Goal: Leave review/rating

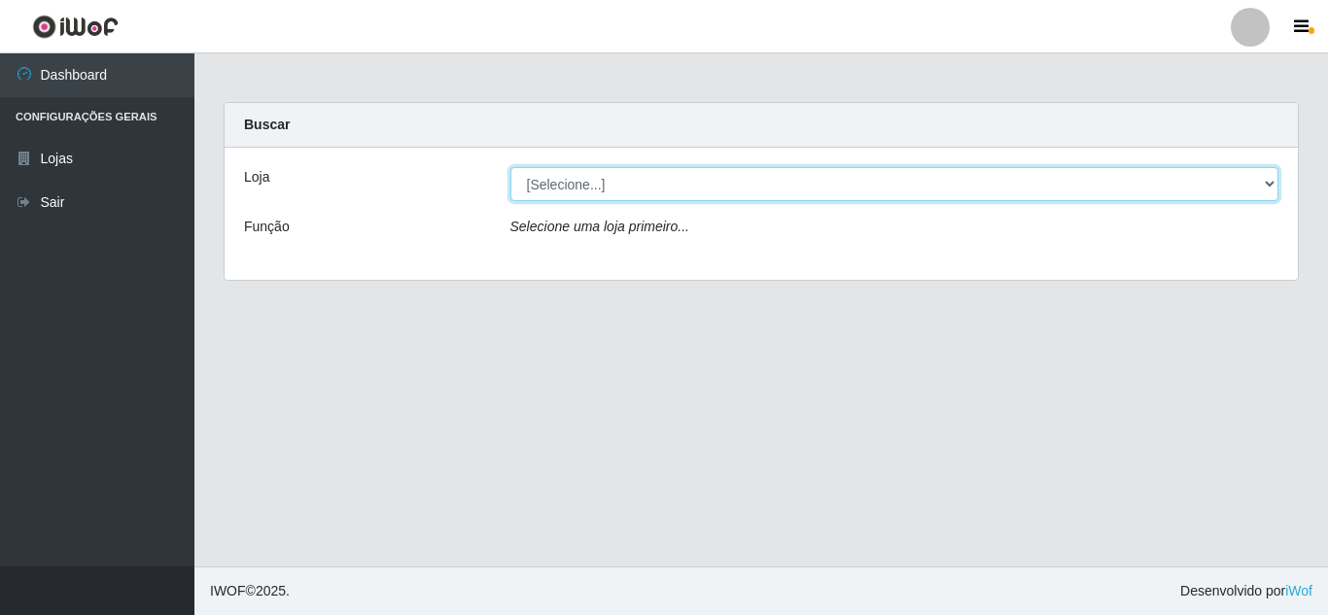
click at [642, 187] on select "[Selecione...] Queiroz Atacadão - [GEOGRAPHIC_DATA]" at bounding box center [894, 184] width 769 height 34
select select "225"
click at [510, 167] on select "[Selecione...] Queiroz Atacadão - [GEOGRAPHIC_DATA]" at bounding box center [894, 184] width 769 height 34
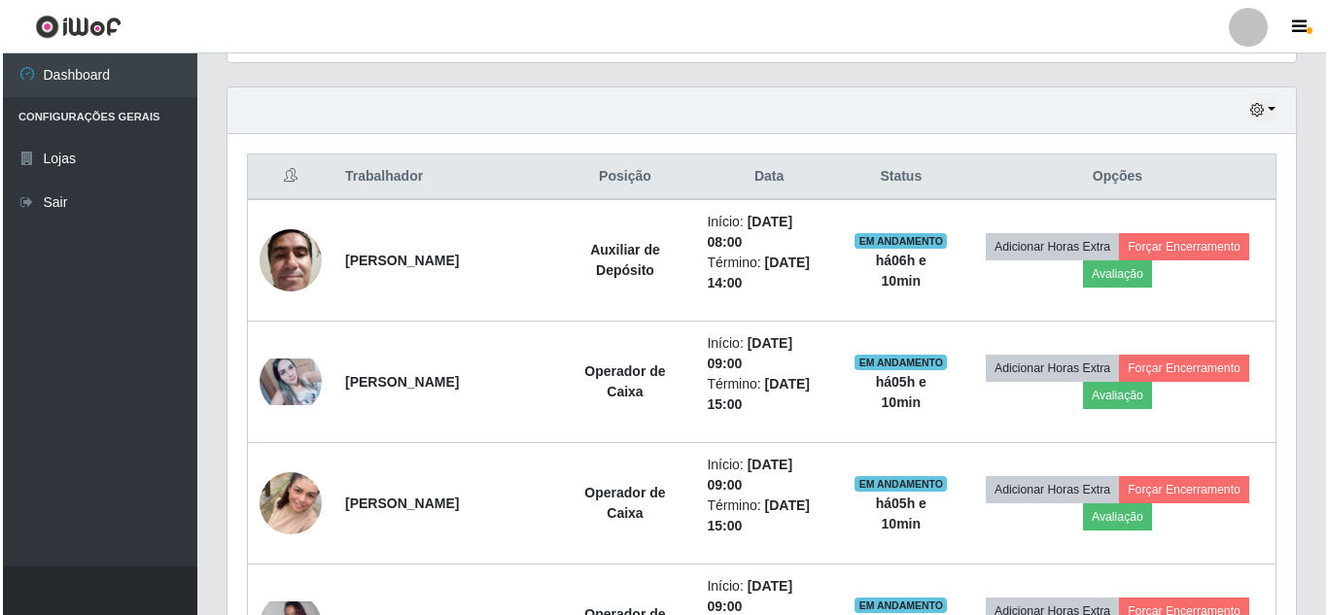
scroll to position [680, 0]
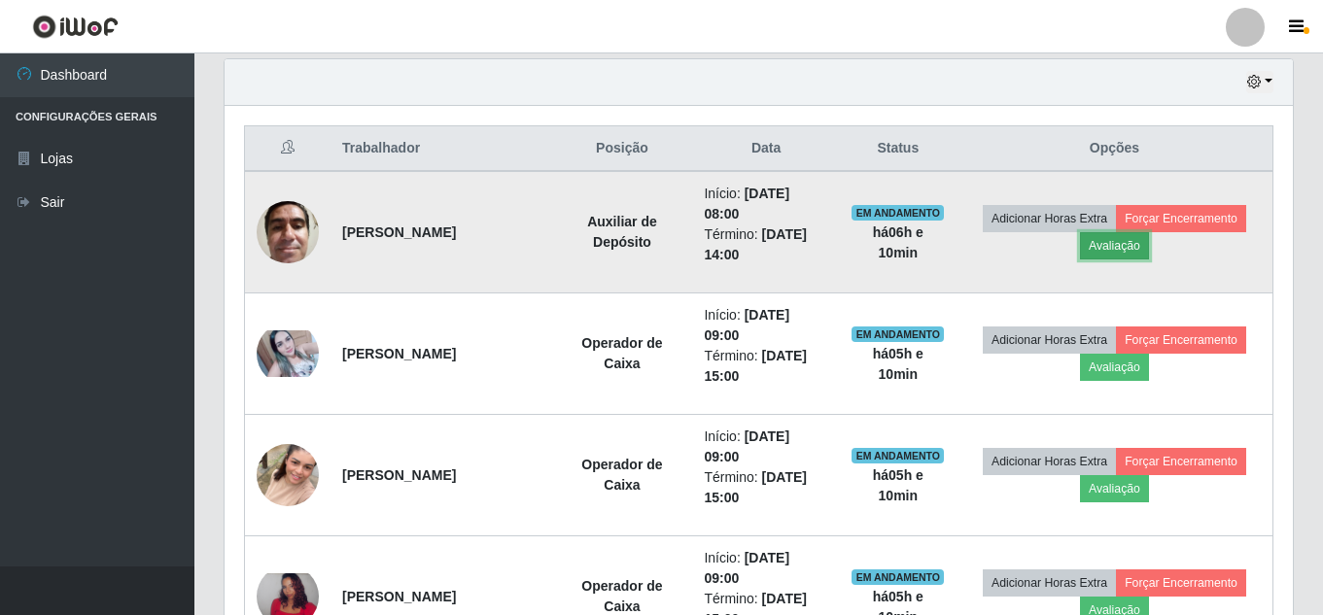
click at [1149, 245] on button "Avaliação" at bounding box center [1114, 245] width 69 height 27
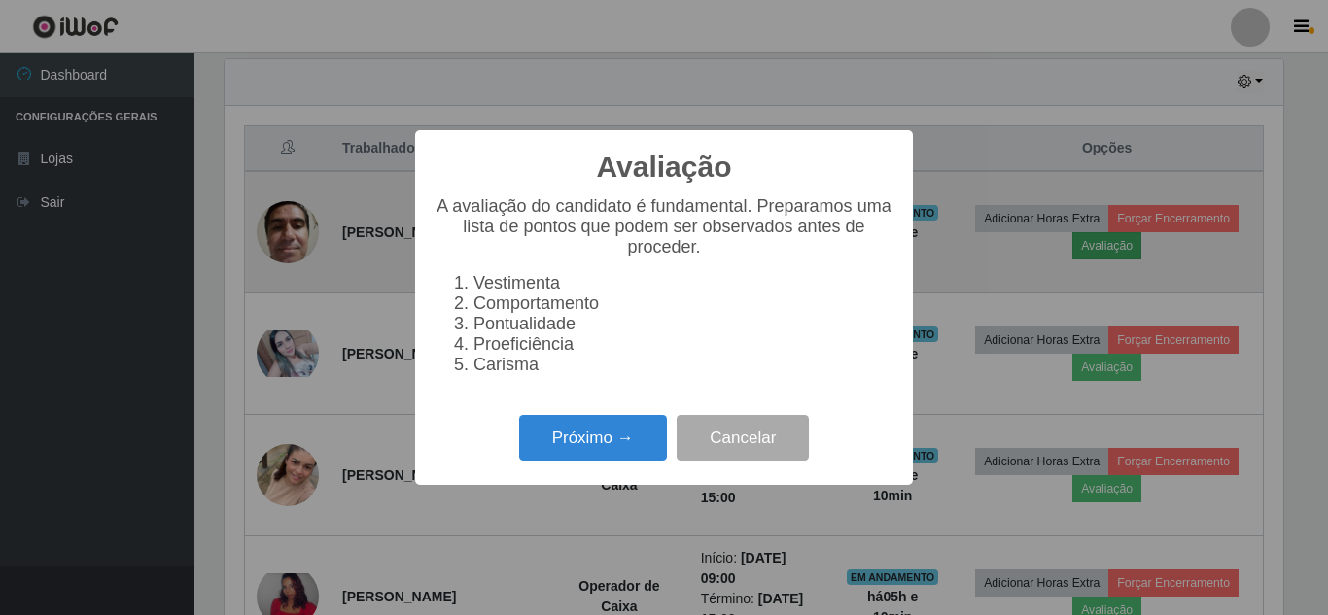
scroll to position [403, 1059]
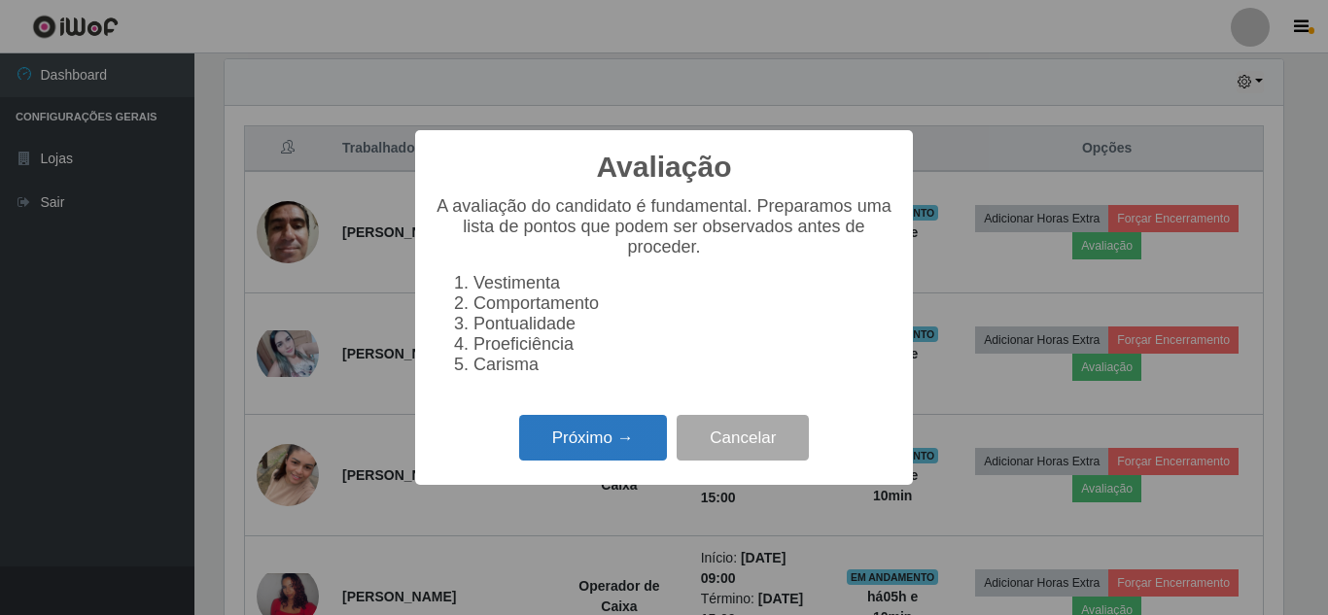
click at [615, 449] on button "Próximo →" at bounding box center [593, 438] width 148 height 46
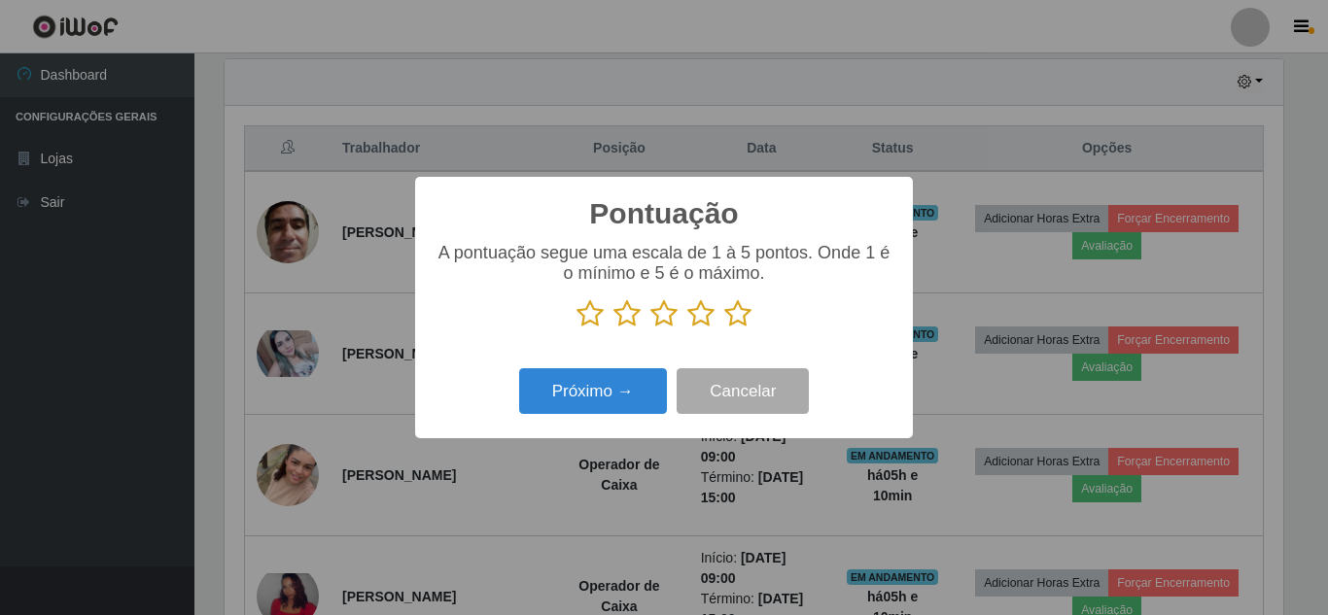
scroll to position [971716, 971060]
click at [629, 396] on button "Próximo →" at bounding box center [593, 391] width 148 height 46
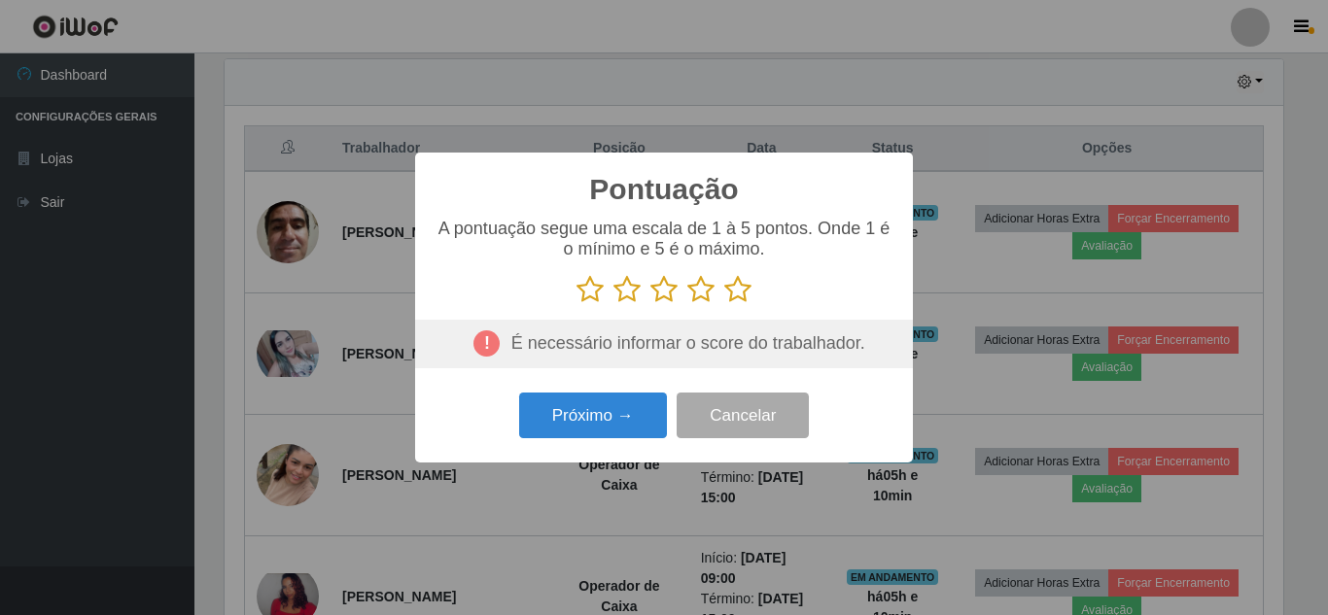
click at [740, 296] on icon at bounding box center [737, 289] width 27 height 29
click at [724, 304] on input "radio" at bounding box center [724, 304] width 0 height 0
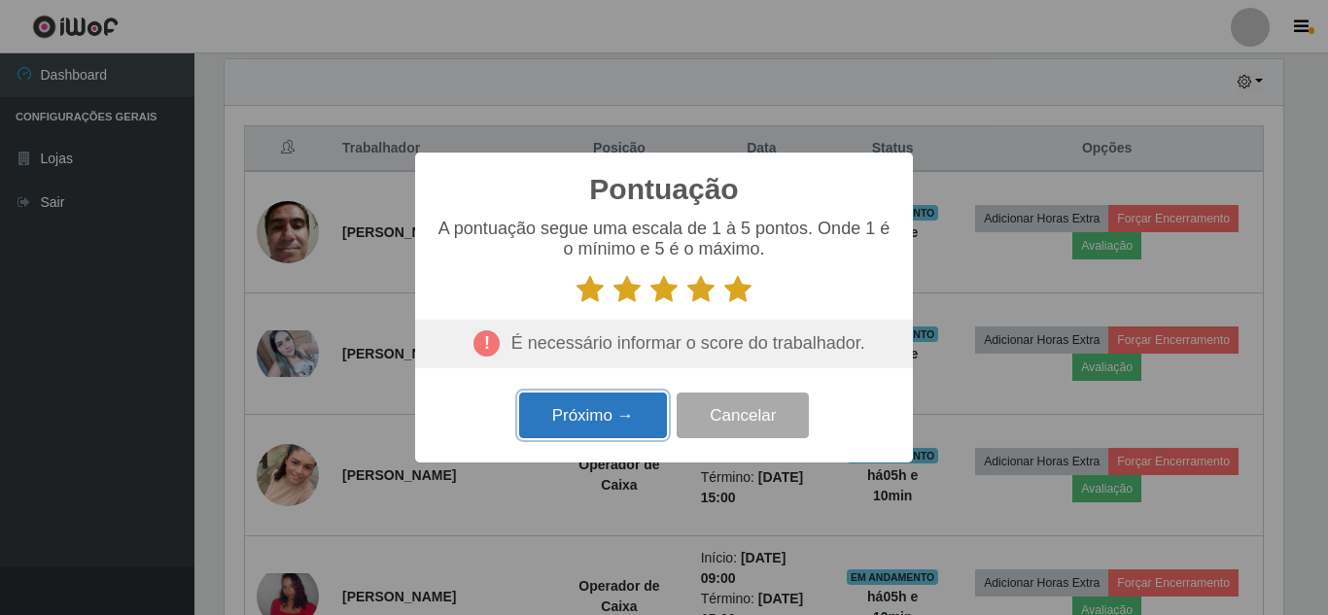
click at [611, 422] on button "Próximo →" at bounding box center [593, 416] width 148 height 46
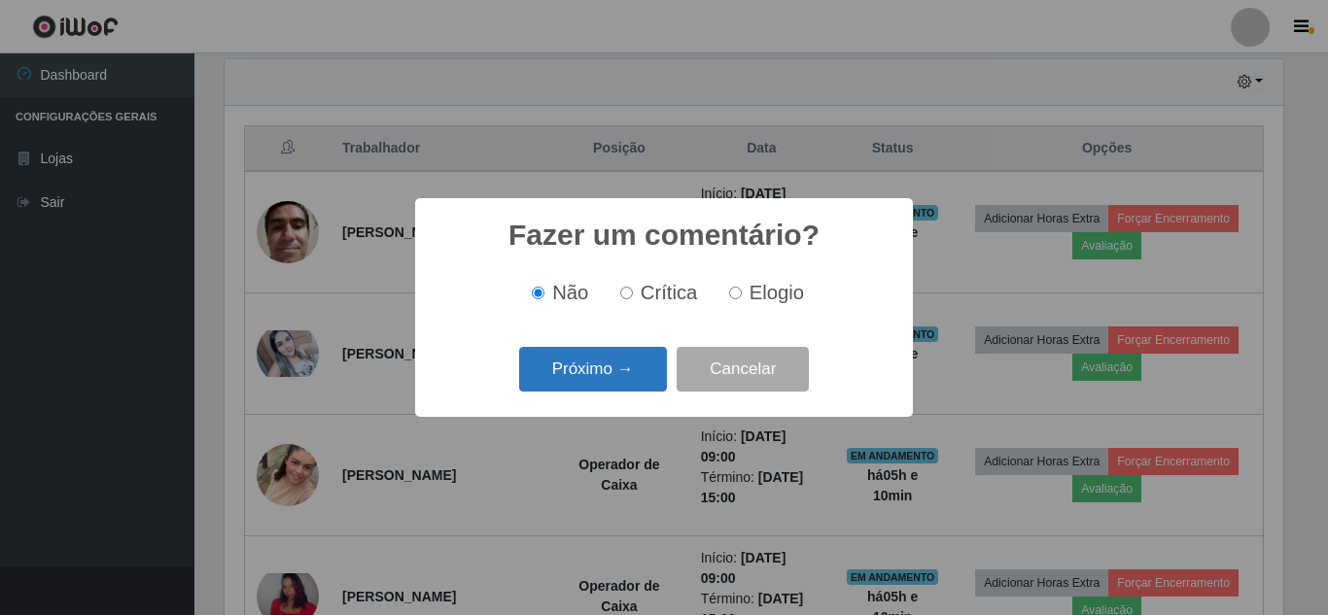
click at [627, 377] on button "Próximo →" at bounding box center [593, 370] width 148 height 46
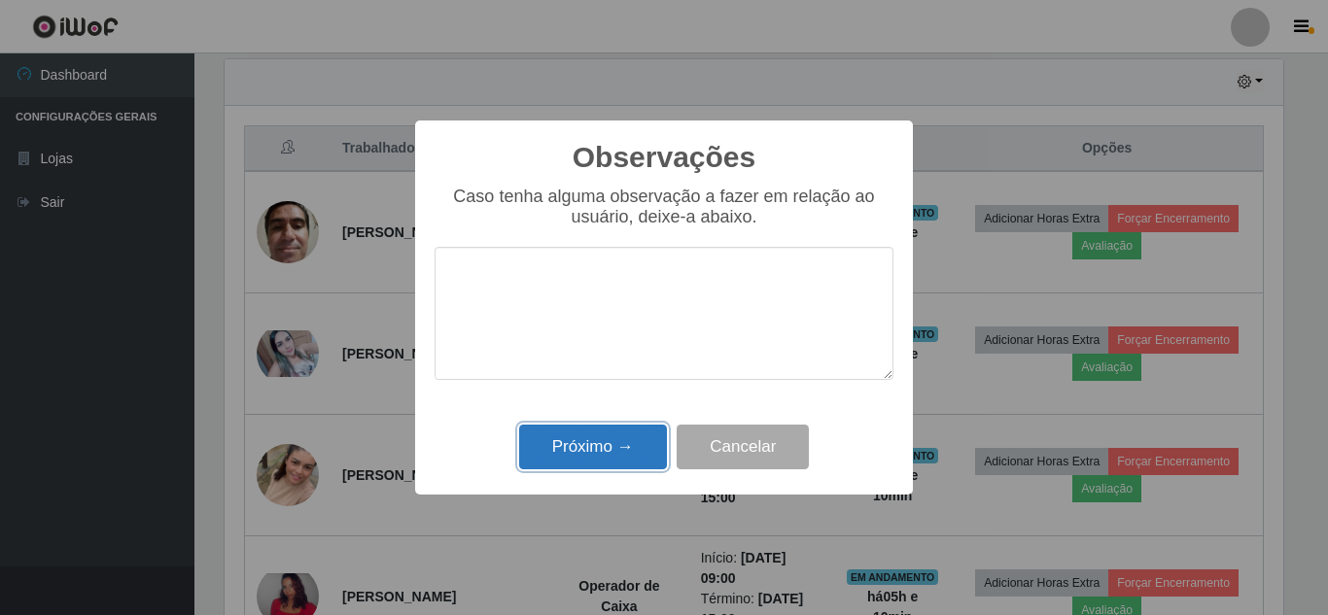
click at [603, 464] on button "Próximo →" at bounding box center [593, 448] width 148 height 46
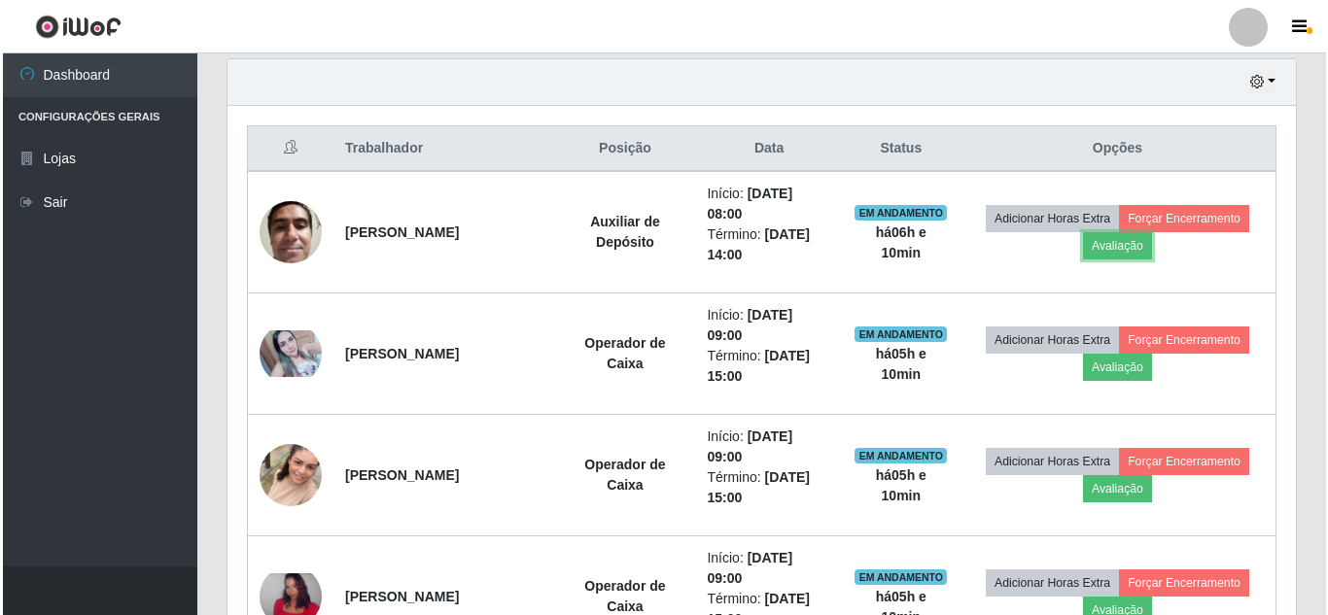
scroll to position [403, 1068]
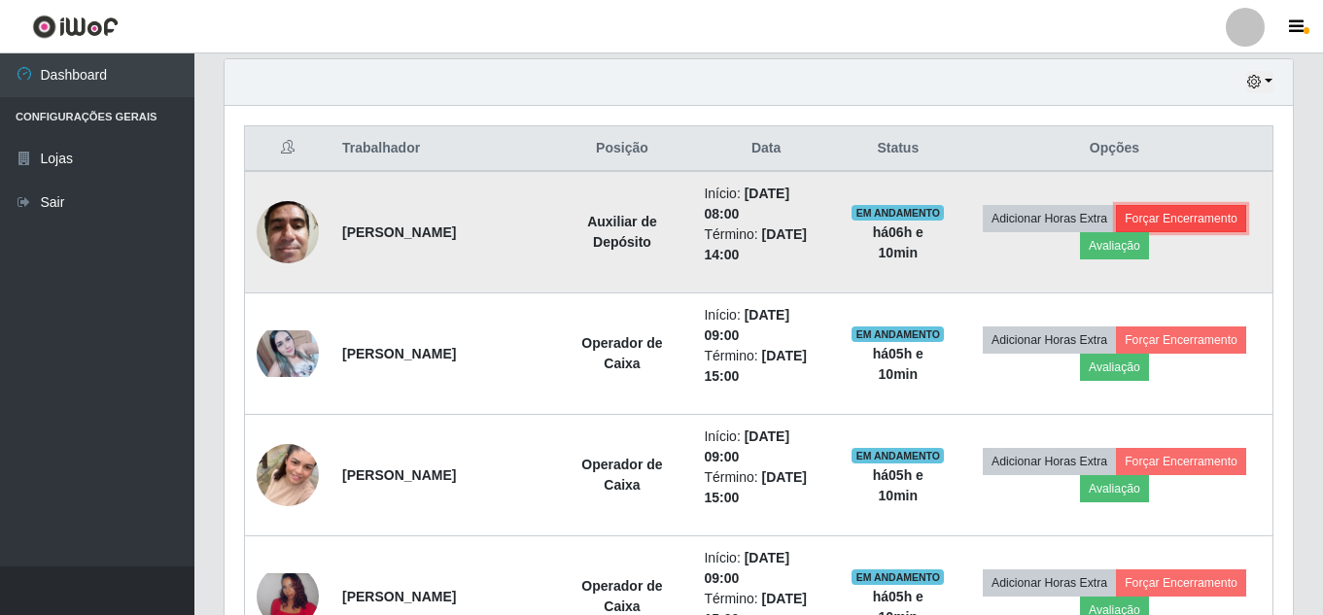
click at [1116, 232] on button "Forçar Encerramento" at bounding box center [1181, 218] width 130 height 27
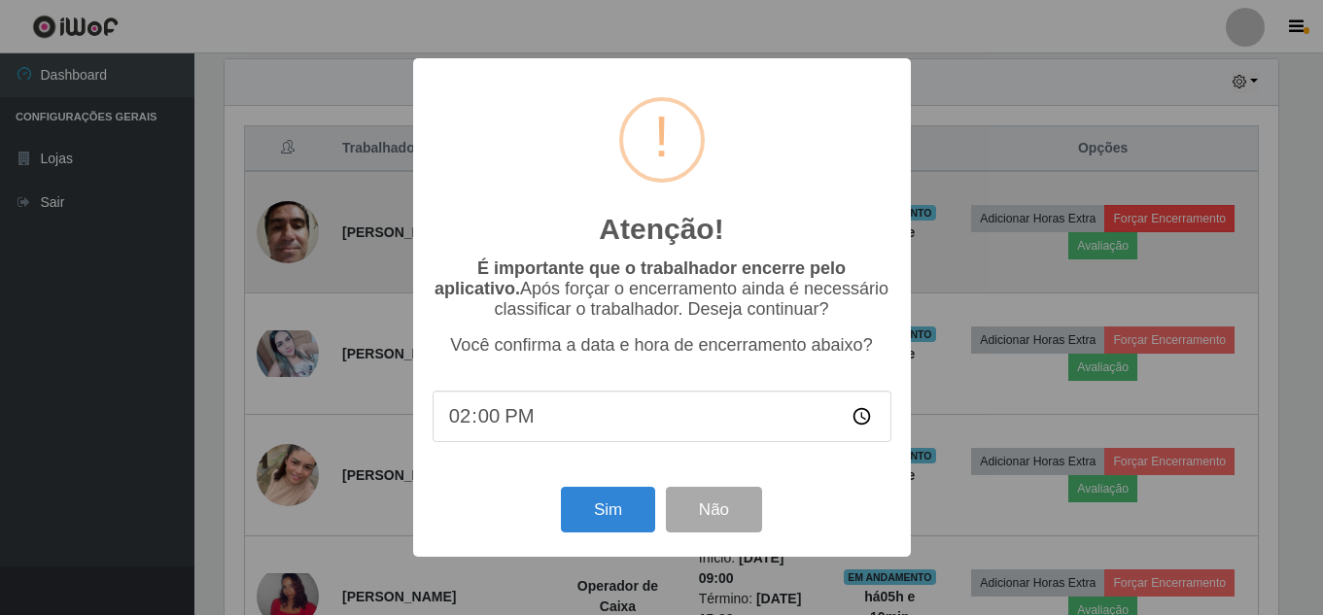
scroll to position [403, 1059]
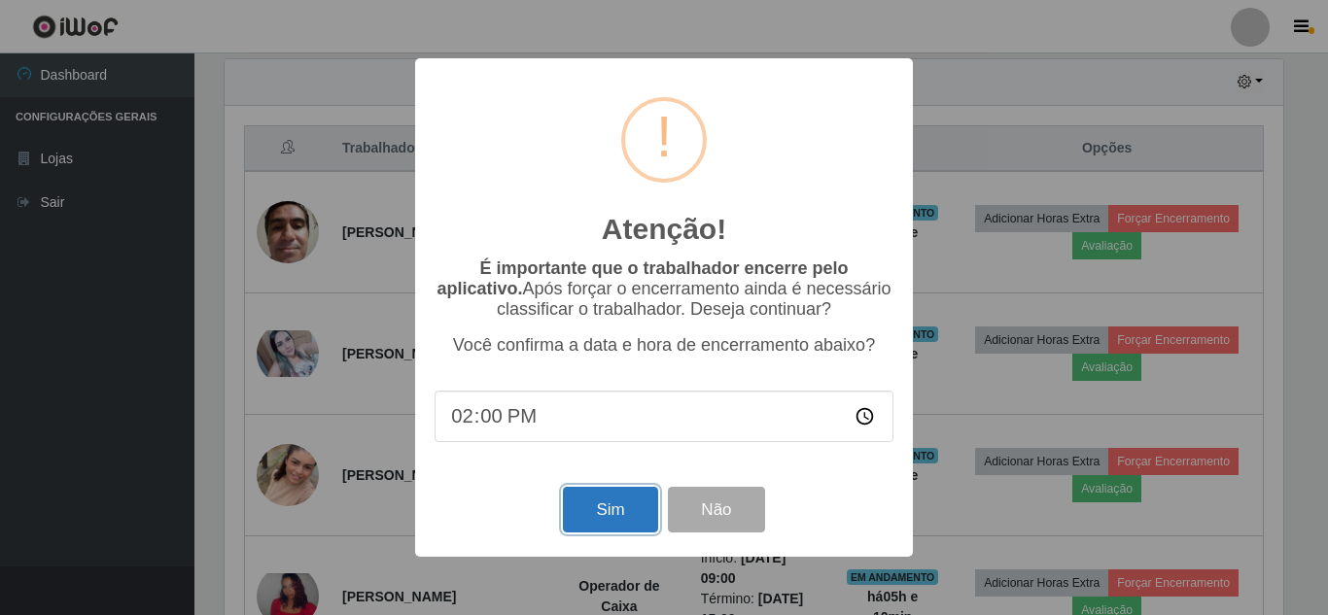
click at [626, 506] on button "Sim" at bounding box center [610, 510] width 94 height 46
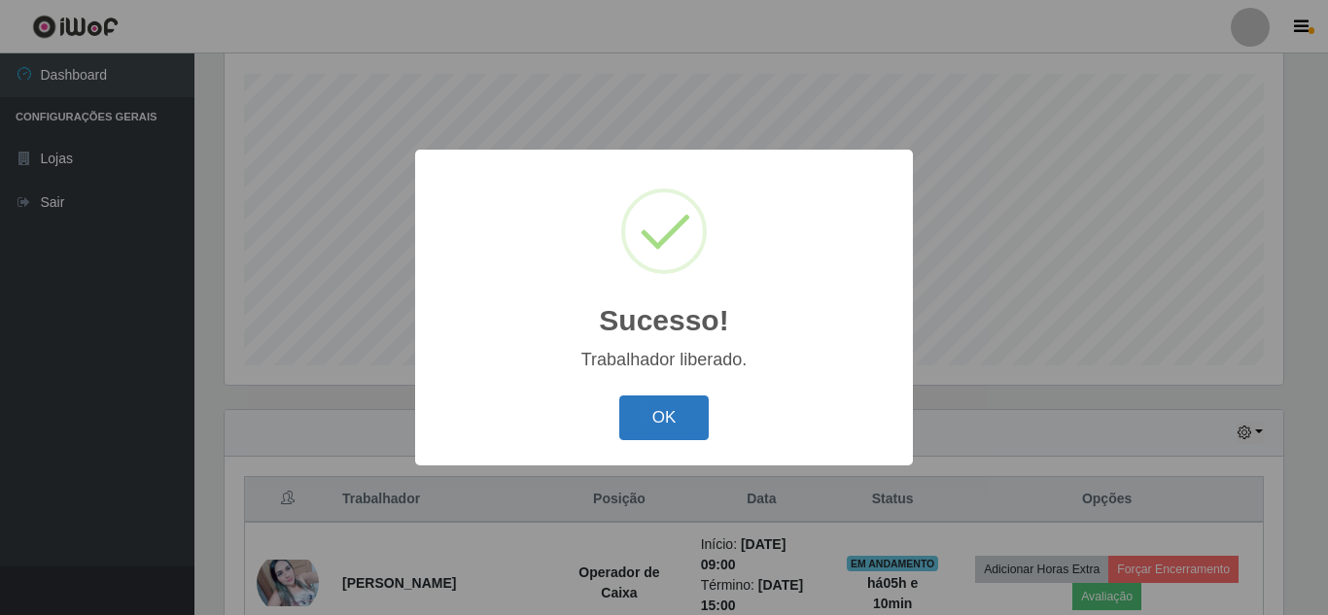
click at [657, 422] on button "OK" at bounding box center [664, 419] width 90 height 46
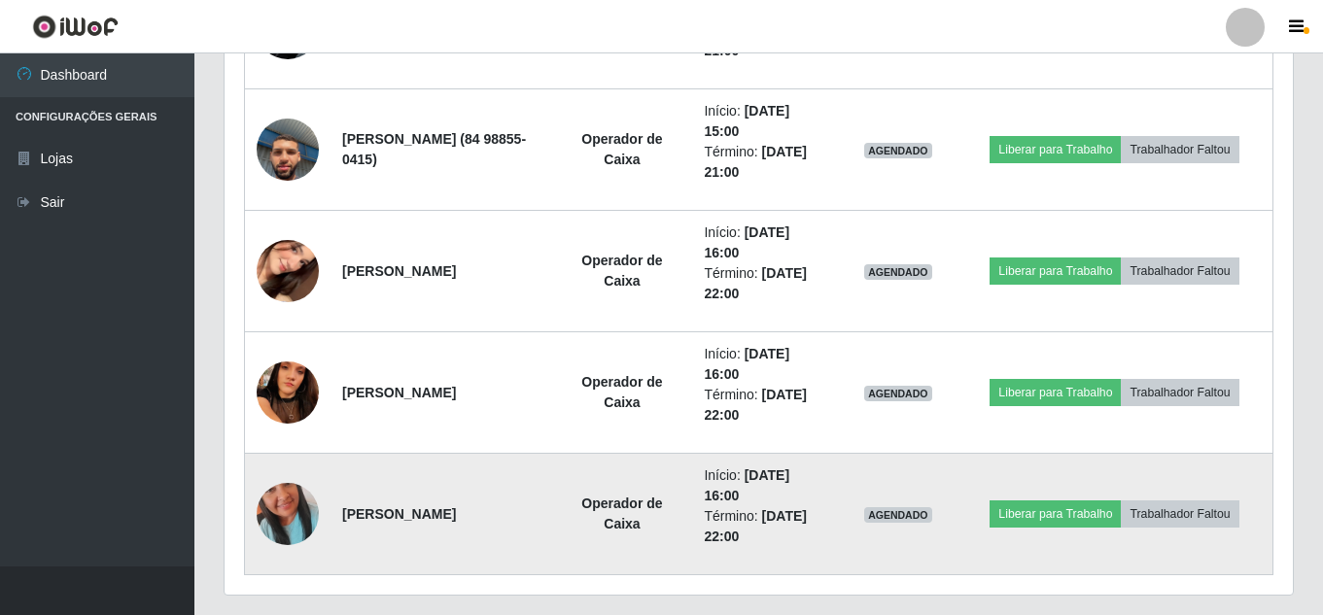
scroll to position [1885, 0]
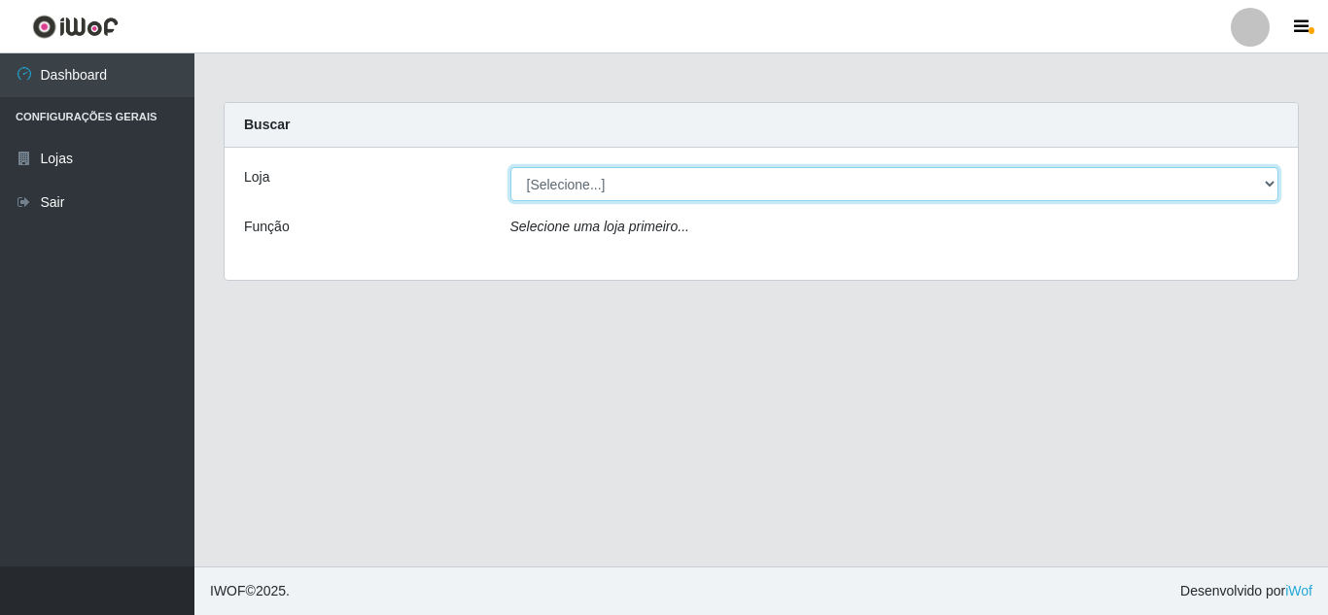
click at [579, 189] on select "[Selecione...] Queiroz Atacadão - [GEOGRAPHIC_DATA]" at bounding box center [894, 184] width 769 height 34
select select "225"
click at [510, 167] on select "[Selecione...] Queiroz Atacadão - [GEOGRAPHIC_DATA]" at bounding box center [894, 184] width 769 height 34
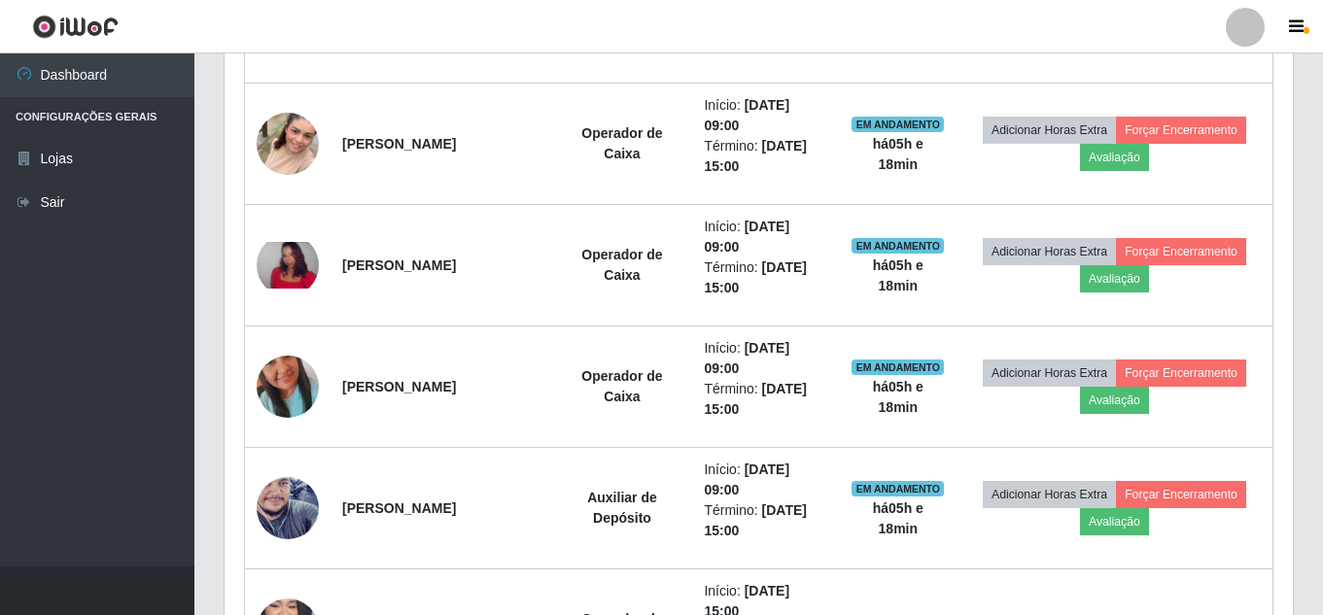
scroll to position [937, 0]
